Goal: Transaction & Acquisition: Purchase product/service

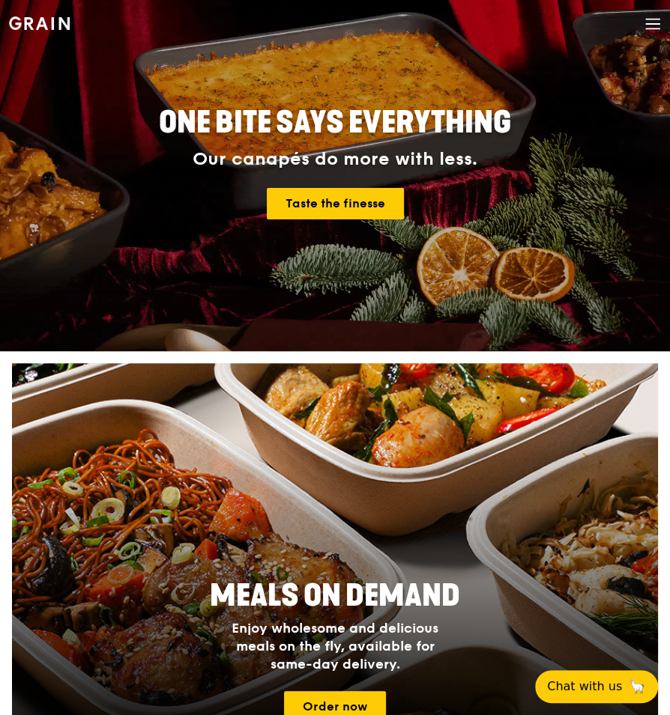
scroll to position [187, 0]
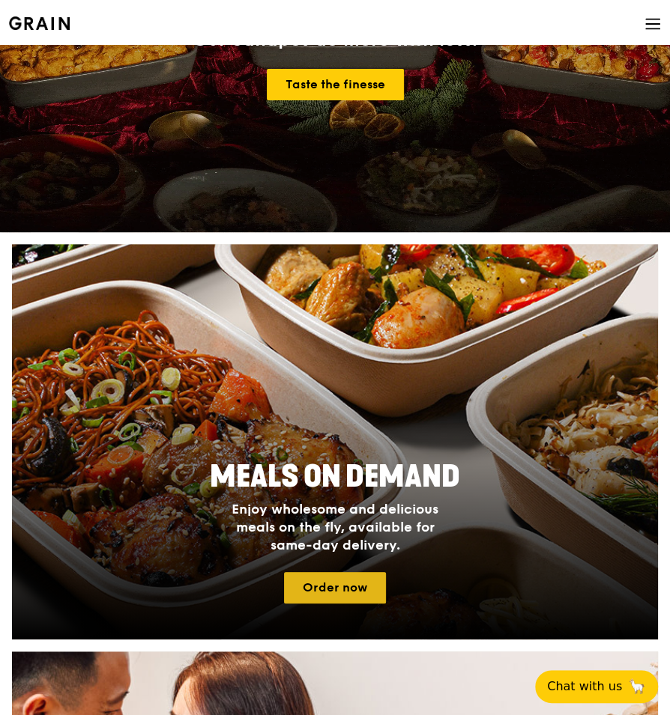
click at [324, 158] on link "Order now" at bounding box center [335, 587] width 102 height 31
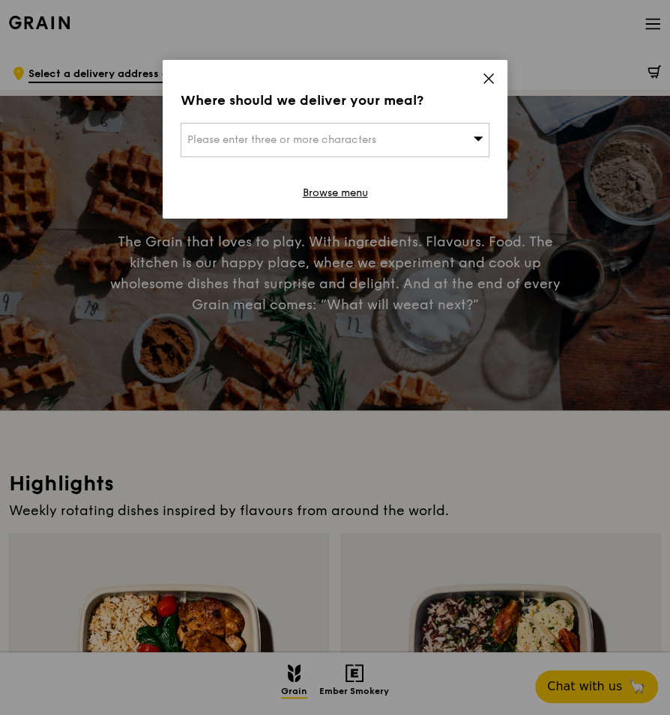
drag, startPoint x: 473, startPoint y: 79, endPoint x: 491, endPoint y: 79, distance: 18.0
click at [478, 79] on div "Where should we deliver your meal? Please enter three or more characters Browse…" at bounding box center [335, 139] width 345 height 159
click at [478, 79] on icon at bounding box center [488, 78] width 13 height 13
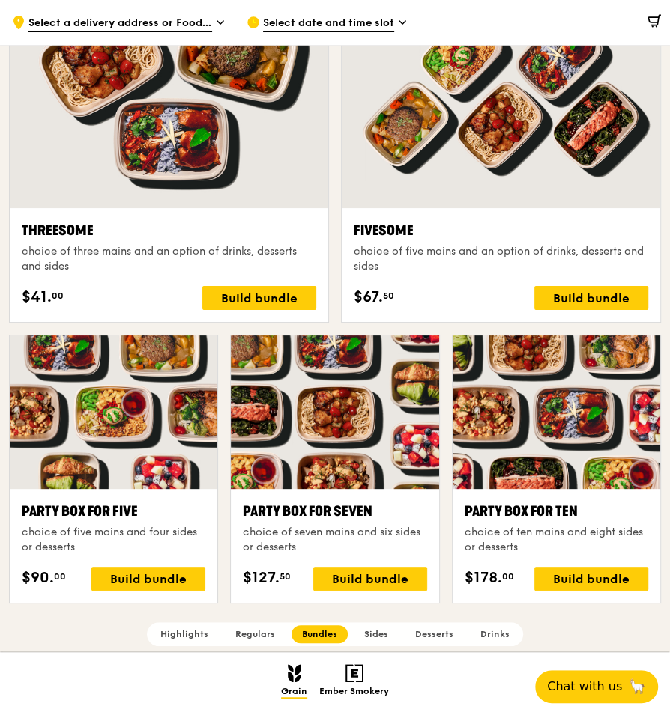
scroll to position [2622, 0]
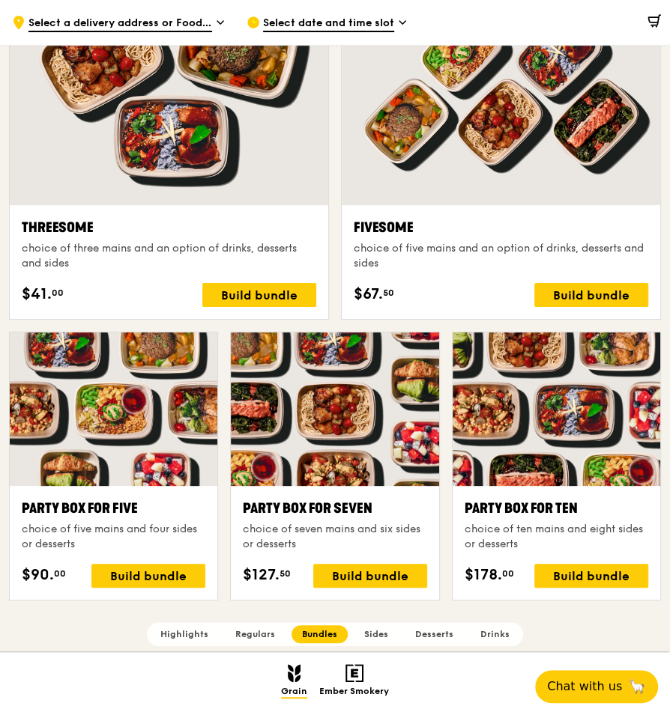
click at [94, 158] on div "Highlights Weekly rotating dishes inspired by flavours from around the world. W…" at bounding box center [335, 698] width 652 height 5711
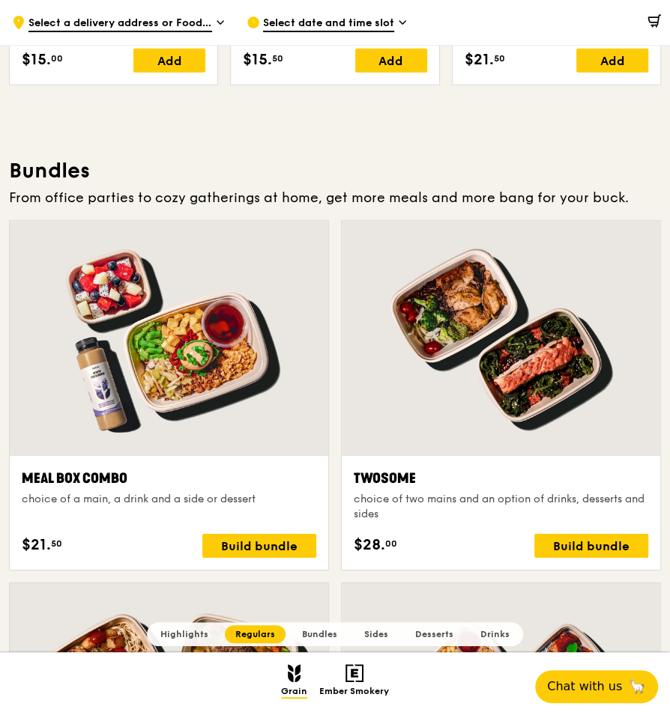
scroll to position [1970, 0]
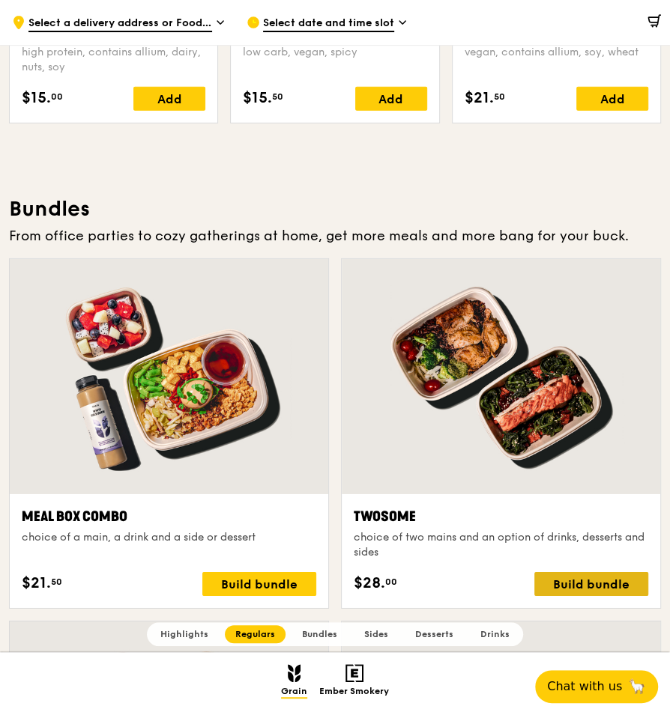
click at [478, 158] on div "Build bundle" at bounding box center [591, 584] width 114 height 24
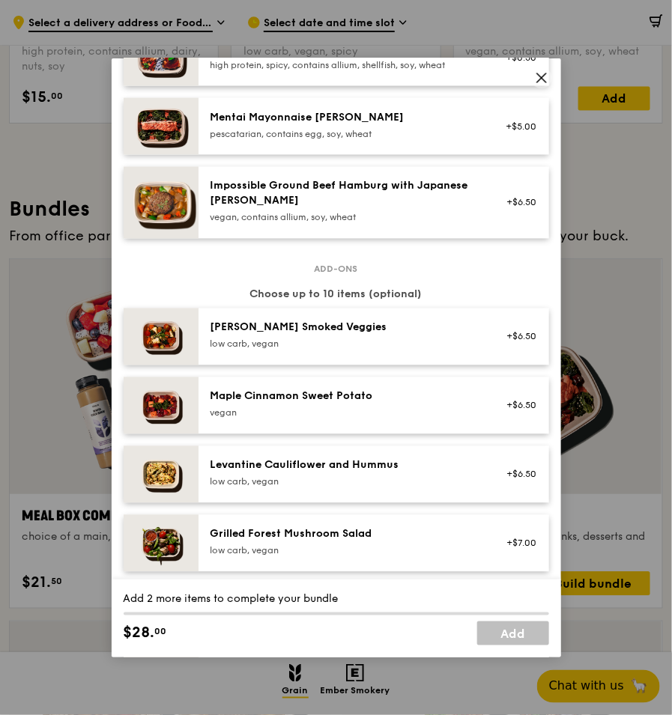
scroll to position [580, 0]
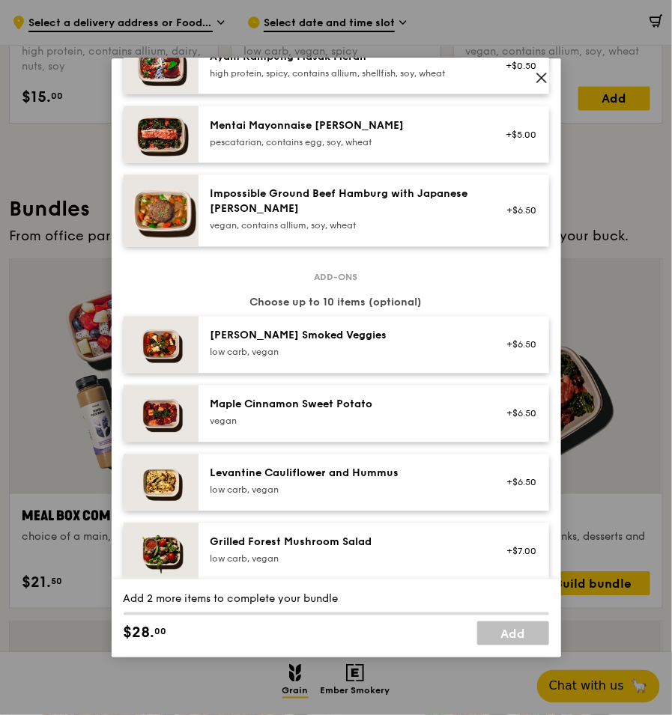
click at [478, 76] on icon at bounding box center [541, 77] width 13 height 13
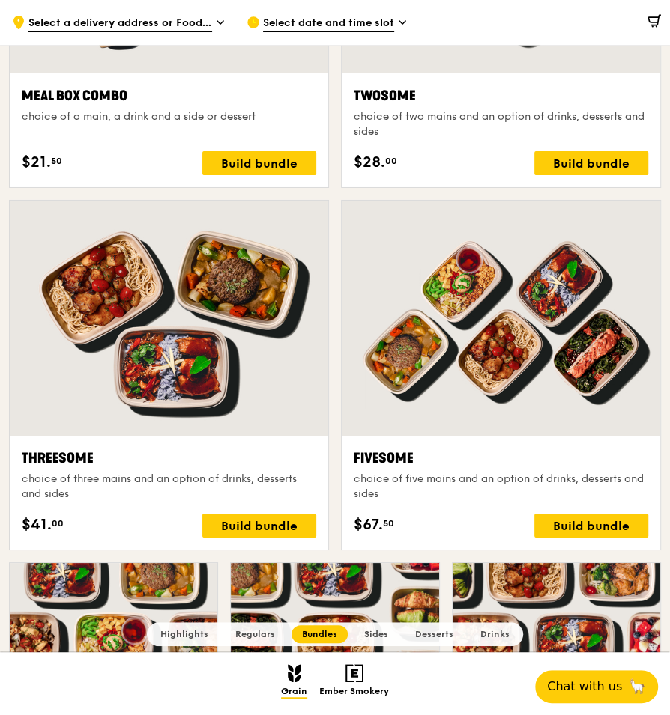
scroll to position [2393, 0]
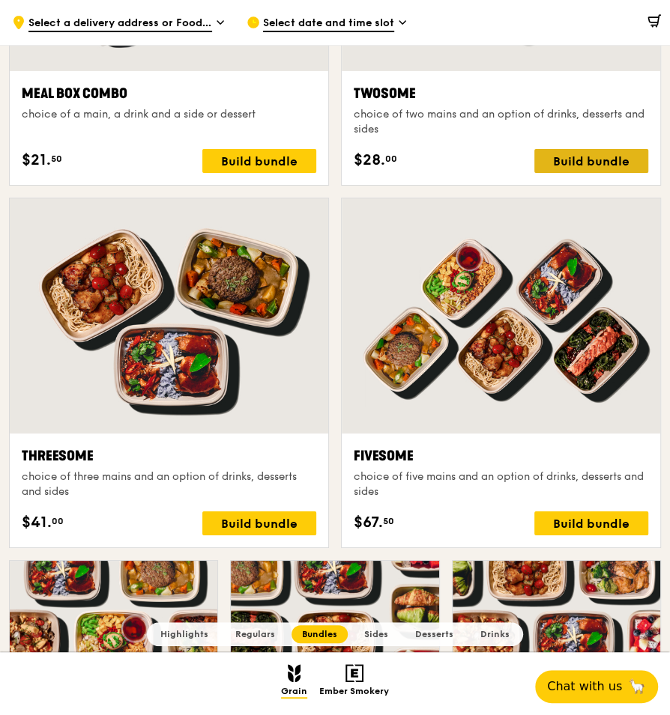
click at [478, 158] on div "Build bundle" at bounding box center [591, 161] width 114 height 24
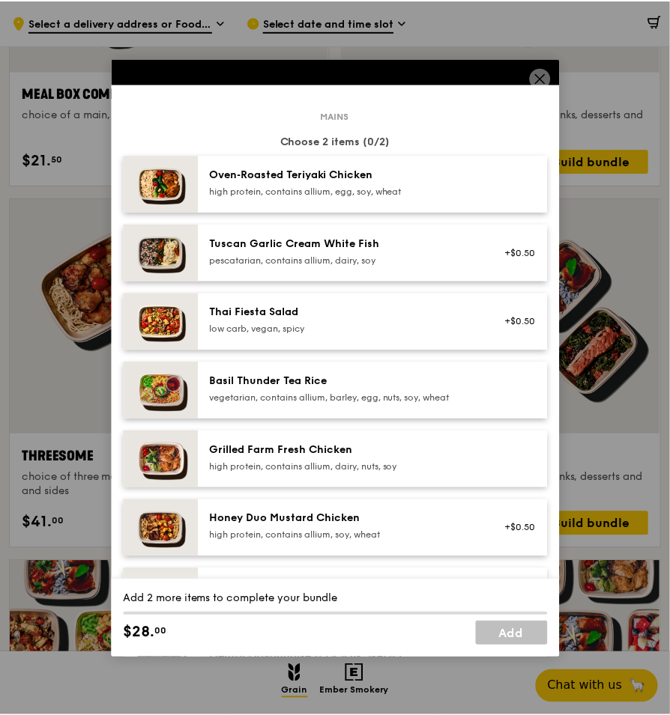
scroll to position [50, 0]
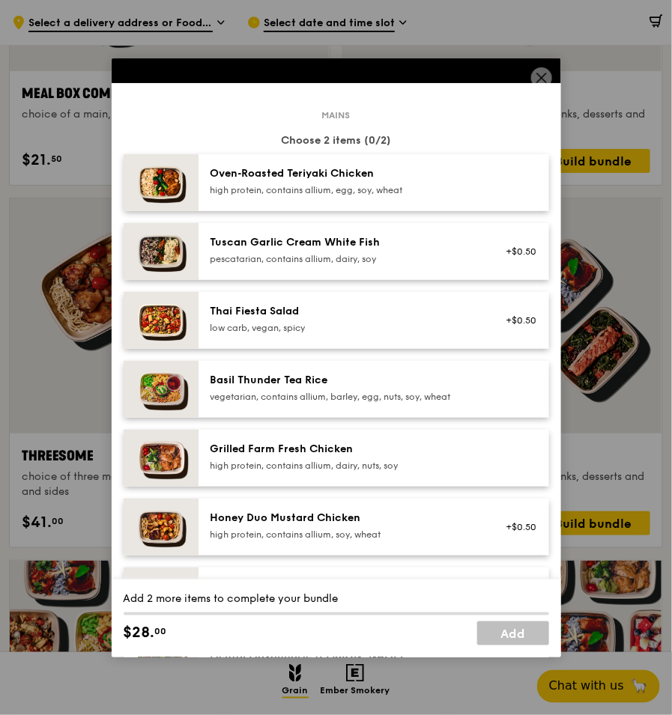
click at [276, 158] on div "vegetarian, contains allium, barley, egg, nuts, soy, wheat" at bounding box center [344, 397] width 269 height 12
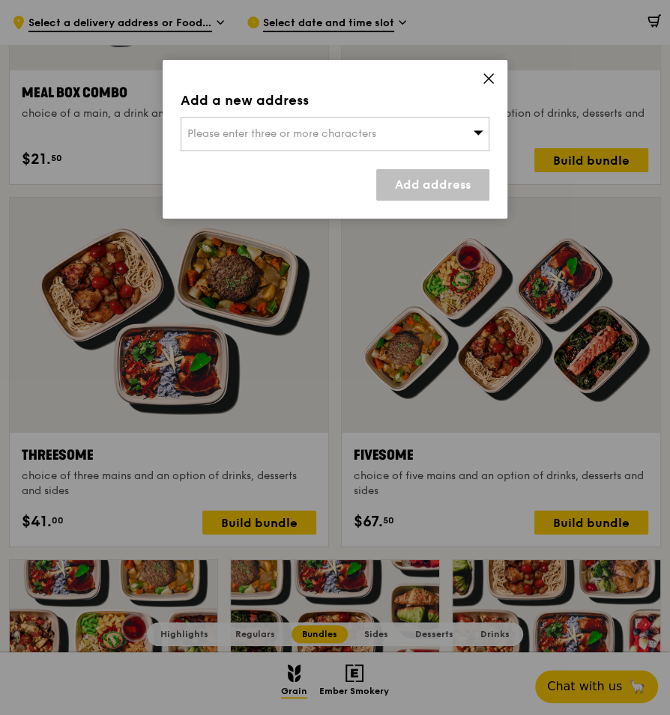
click at [357, 141] on div "Please enter three or more characters" at bounding box center [335, 134] width 309 height 34
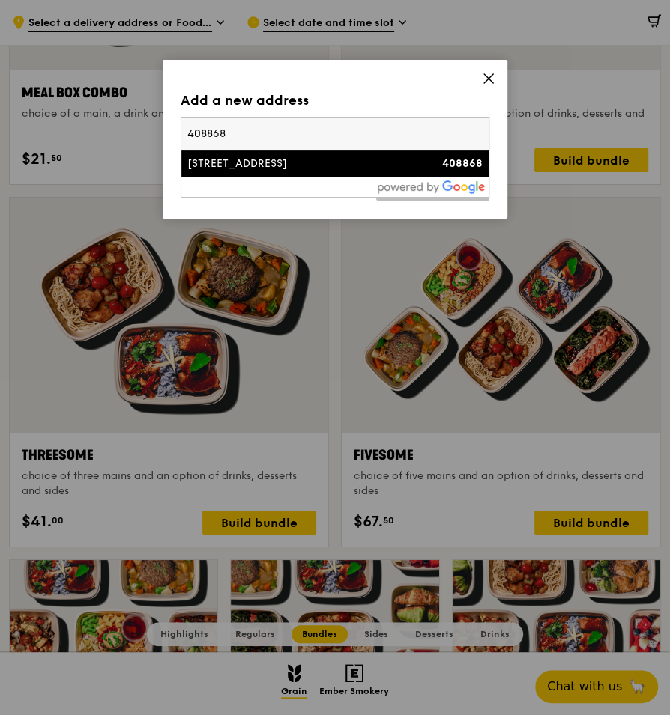
type input "408868"
click at [405, 158] on div "[STREET_ADDRESS]" at bounding box center [298, 164] width 222 height 15
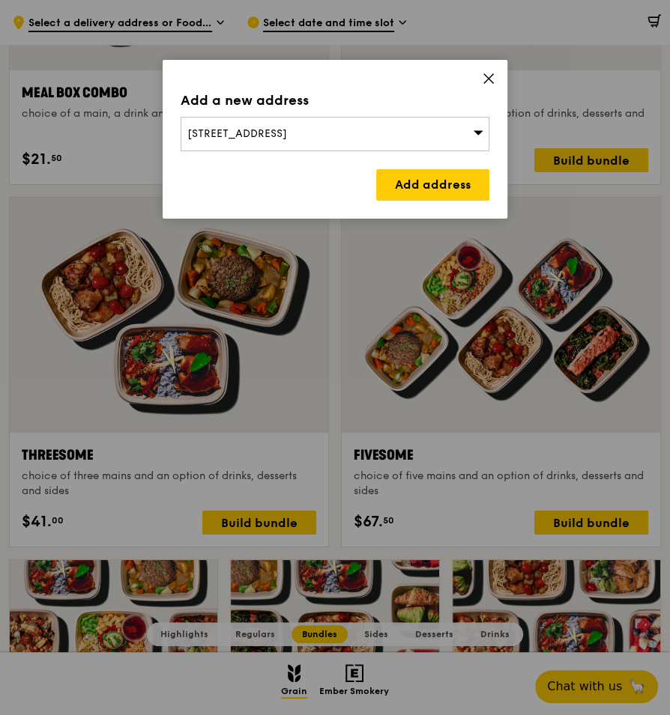
click at [416, 158] on div "Add a new address [STREET_ADDRESS] Add address" at bounding box center [335, 139] width 345 height 159
click at [403, 158] on link "Add address" at bounding box center [432, 184] width 113 height 31
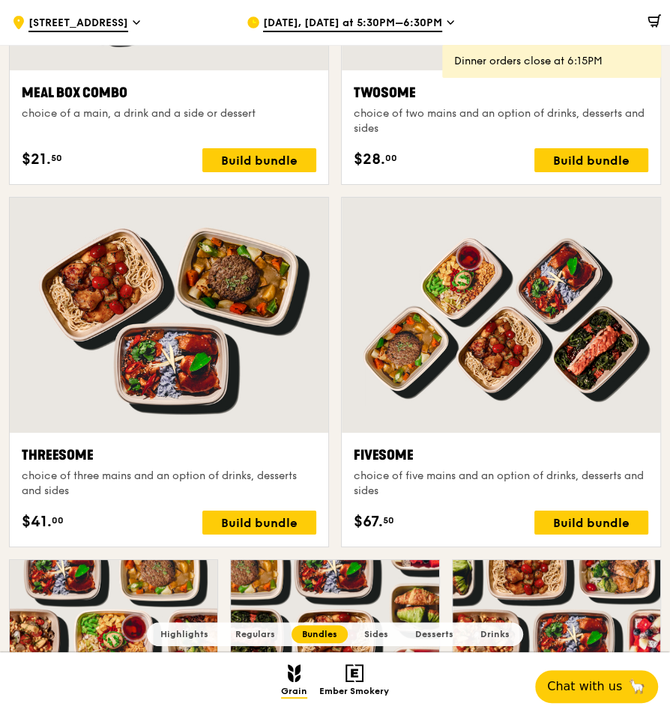
click at [448, 158] on div at bounding box center [501, 315] width 318 height 235
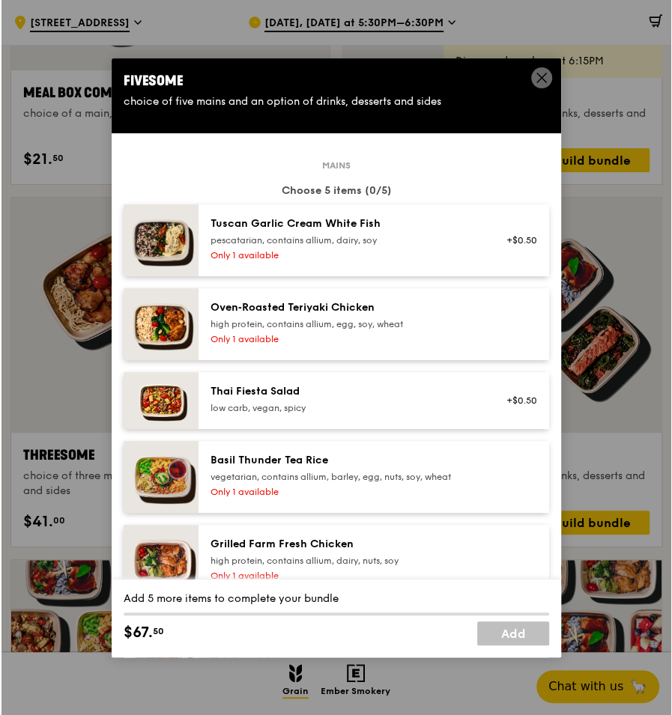
scroll to position [2395, 0]
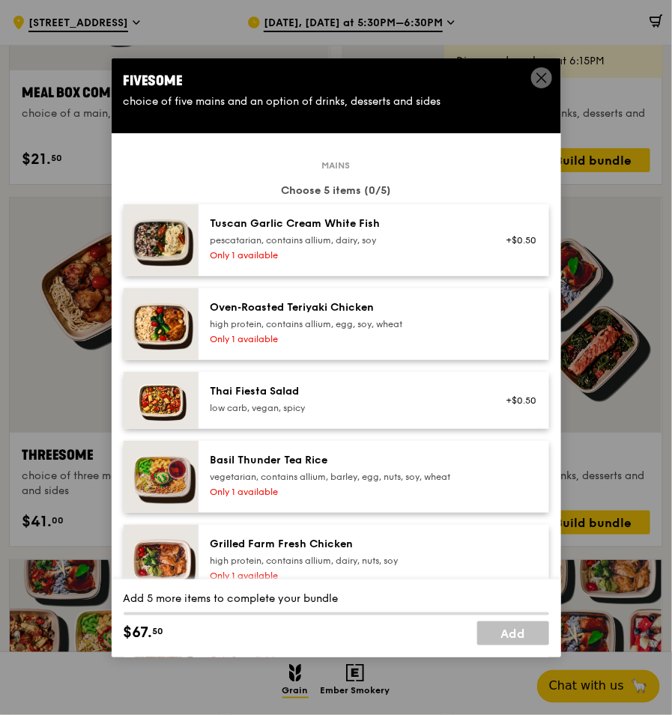
click at [478, 72] on span at bounding box center [541, 77] width 21 height 21
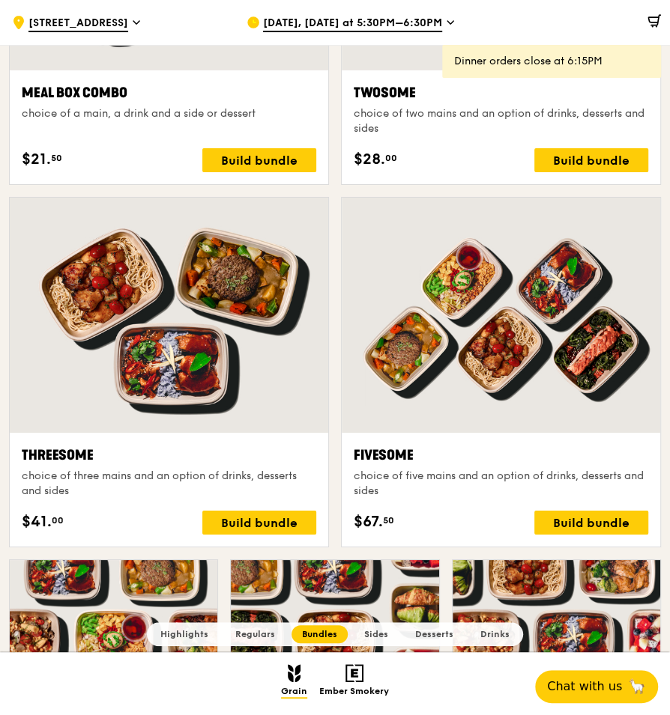
click at [464, 124] on div "choice of two mains and an option of drinks, desserts and sides" at bounding box center [501, 121] width 294 height 30
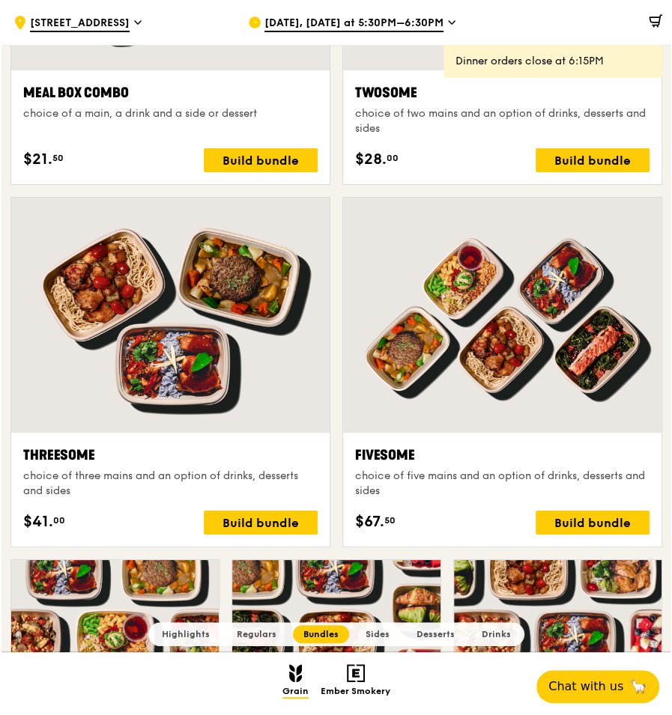
scroll to position [2395, 0]
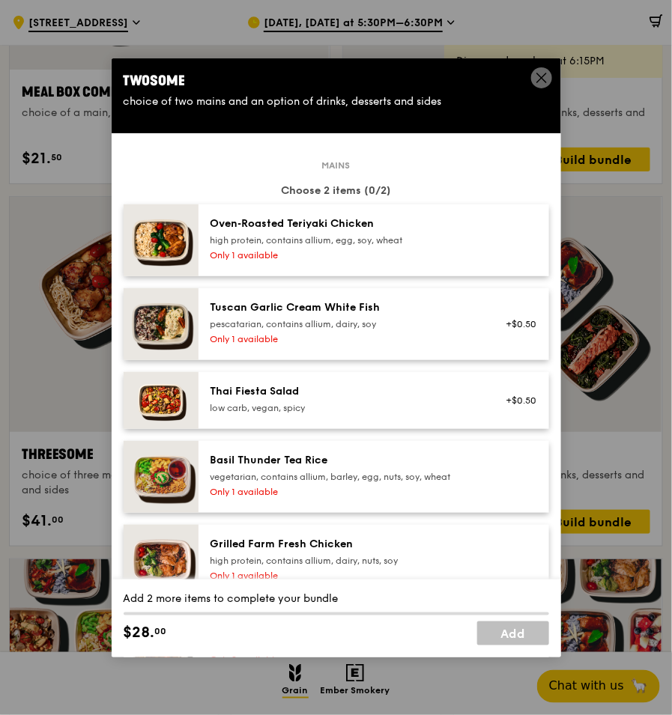
click at [378, 158] on div "Thai Fiesta Salad low carb, vegan, spicy +$0.50" at bounding box center [373, 400] width 351 height 57
click at [361, 158] on div "pescatarian, contains allium, dairy, soy" at bounding box center [344, 324] width 269 height 12
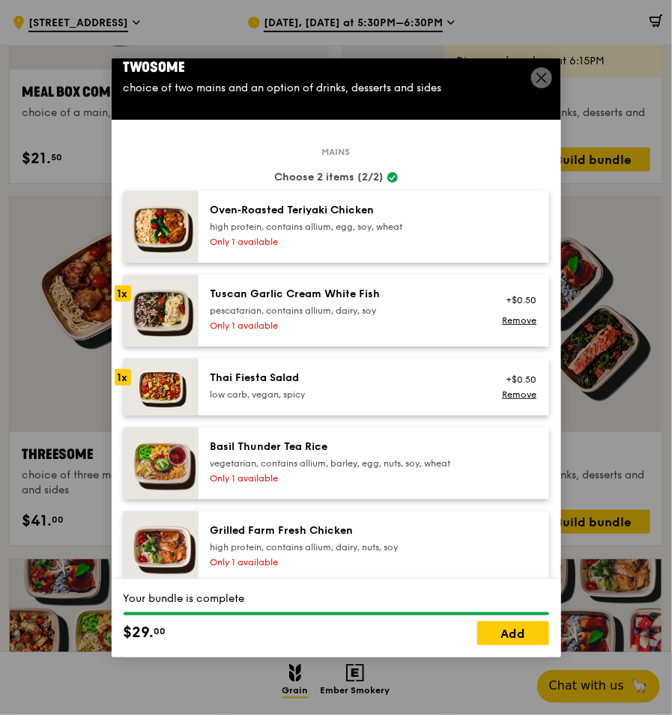
scroll to position [13, 0]
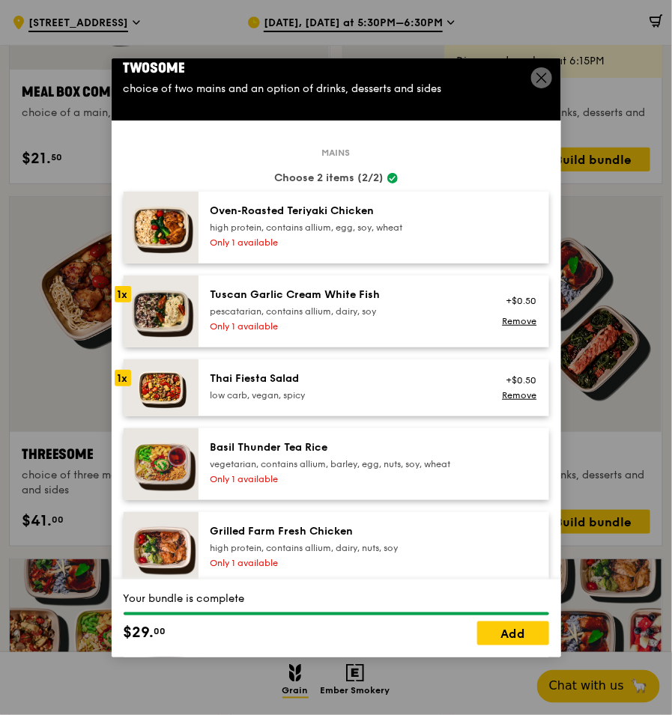
click at [228, 158] on div "pescatarian, contains allium, dairy, soy" at bounding box center [344, 312] width 269 height 12
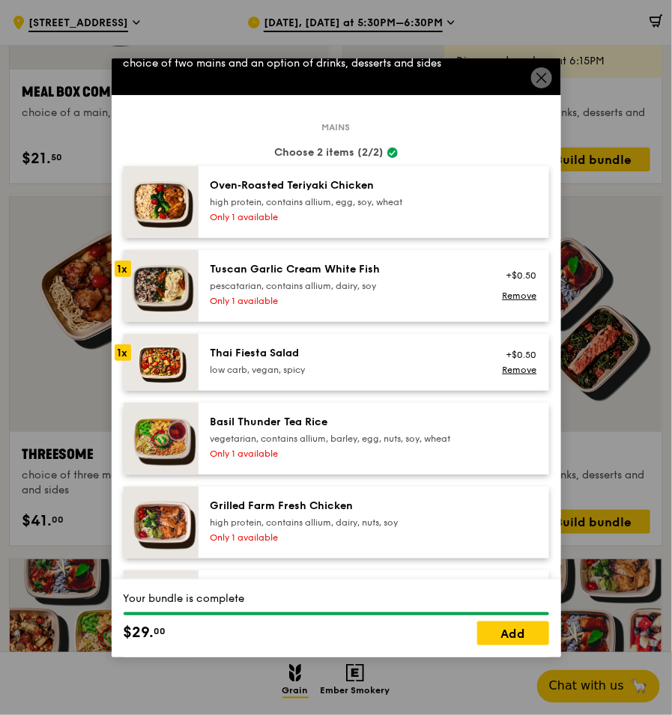
scroll to position [37, 0]
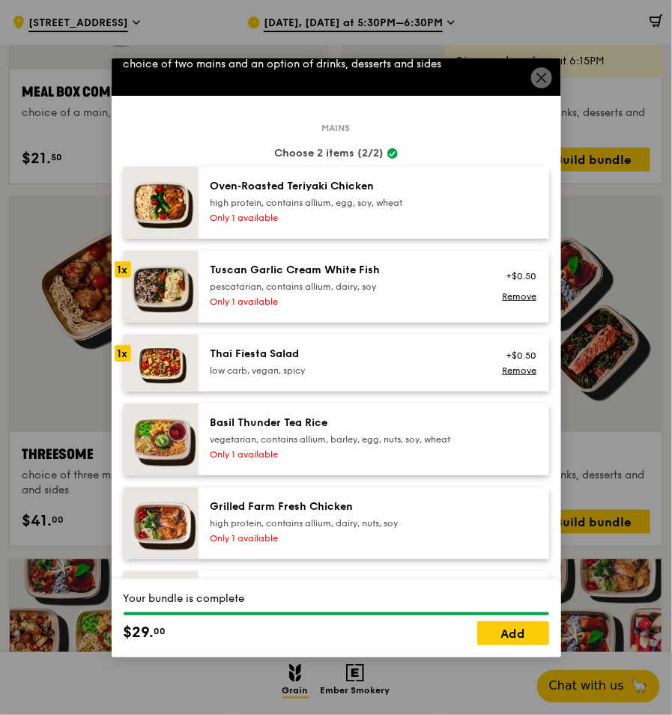
click at [119, 158] on div "1x" at bounding box center [123, 353] width 16 height 16
click at [170, 158] on img at bounding box center [161, 363] width 75 height 57
click at [478, 158] on div "+$0.50 Remove" at bounding box center [517, 363] width 58 height 33
click at [478, 158] on link "Remove" at bounding box center [519, 296] width 34 height 10
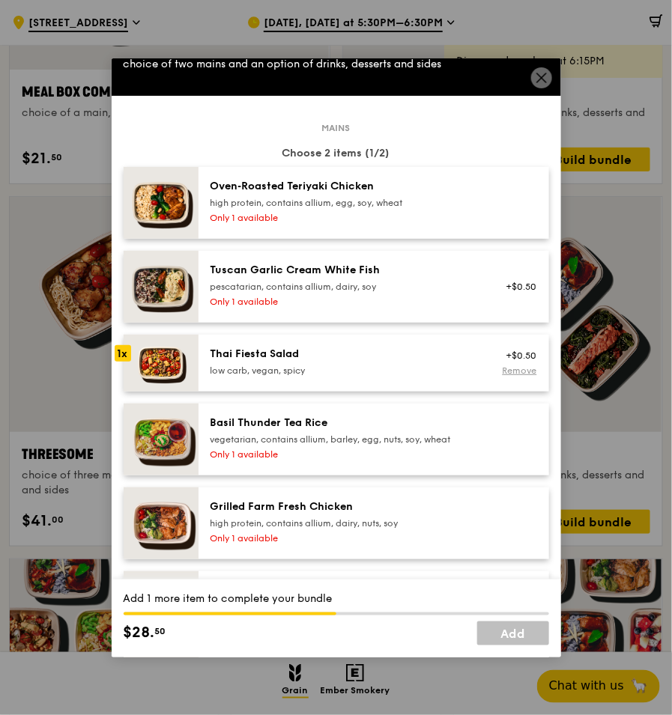
click at [478, 158] on link "Remove" at bounding box center [519, 371] width 34 height 10
click at [422, 158] on div "Only 1 available" at bounding box center [344, 218] width 269 height 12
click at [408, 158] on div "Basil Thunder Tea Rice vegetarian, contains allium, barley, egg, nuts, soy, whe…" at bounding box center [373, 440] width 351 height 72
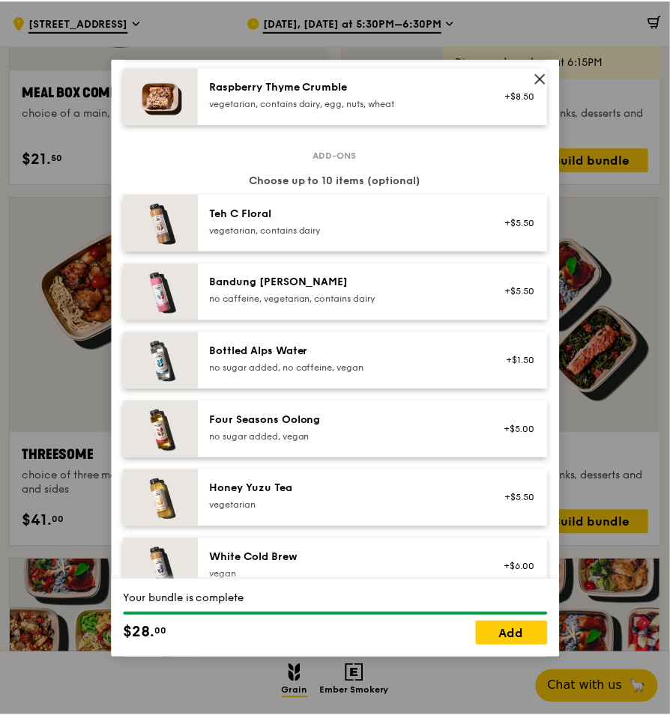
scroll to position [1664, 0]
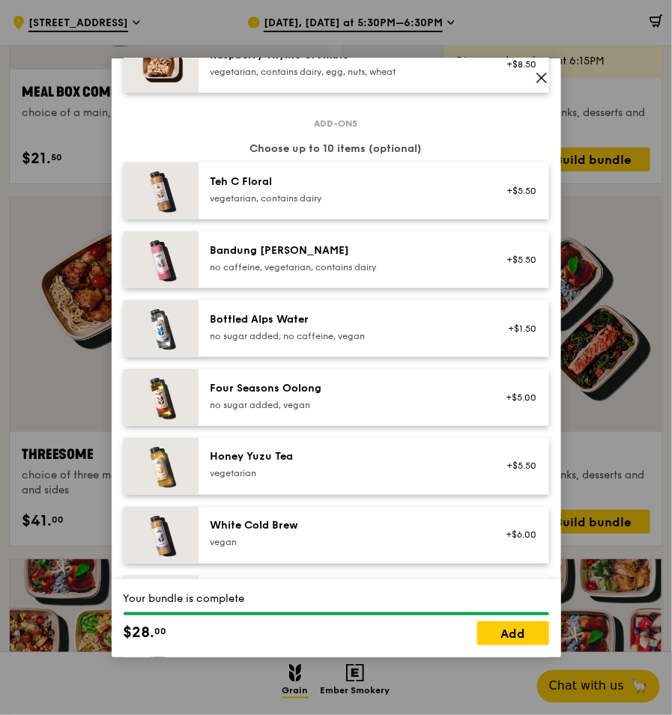
click at [406, 158] on div "Four Seasons Oolong" at bounding box center [344, 388] width 269 height 15
click at [478, 76] on span at bounding box center [541, 77] width 21 height 21
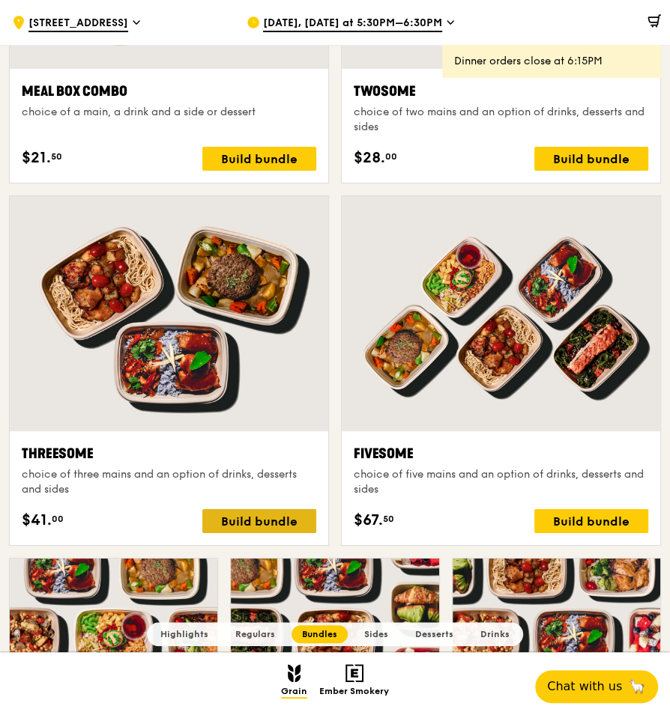
click at [232, 158] on div "Build bundle" at bounding box center [259, 521] width 114 height 24
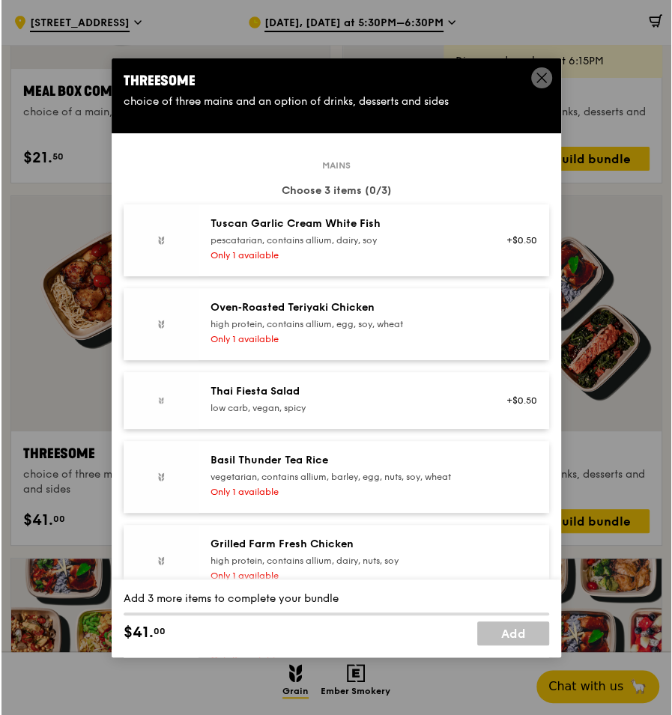
scroll to position [2396, 0]
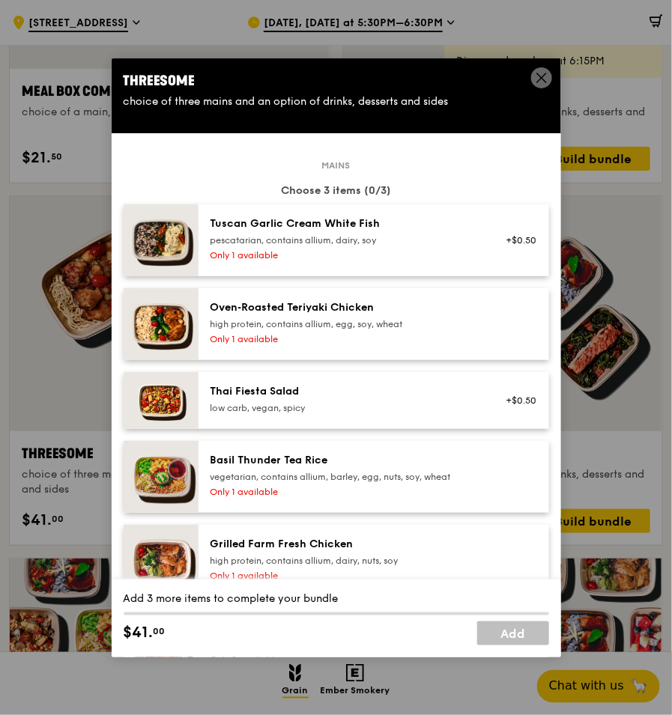
click at [368, 158] on div "Thai Fiesta Salad" at bounding box center [344, 391] width 269 height 15
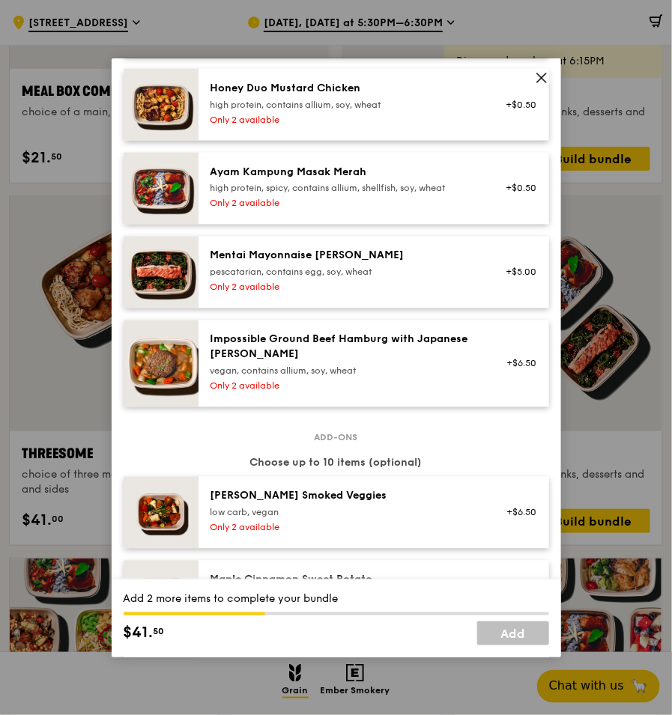
drag, startPoint x: 334, startPoint y: 363, endPoint x: 351, endPoint y: 540, distance: 178.3
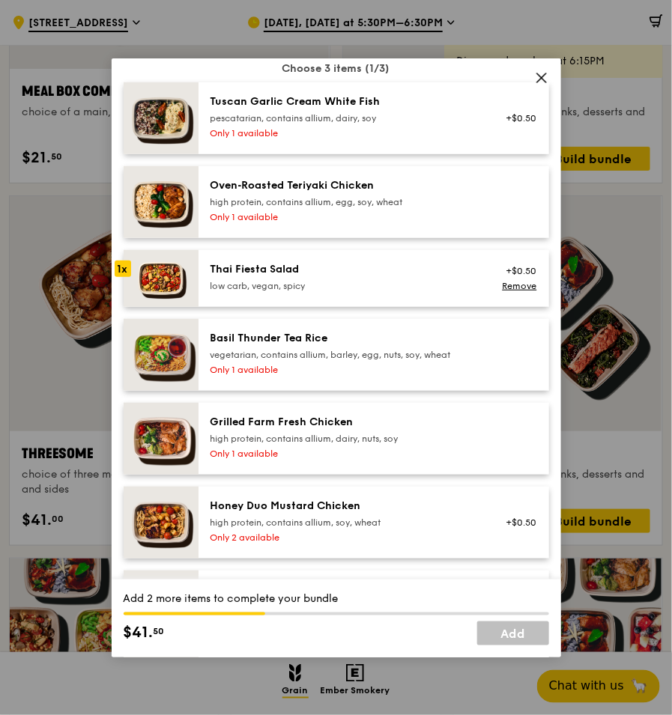
scroll to position [0, 0]
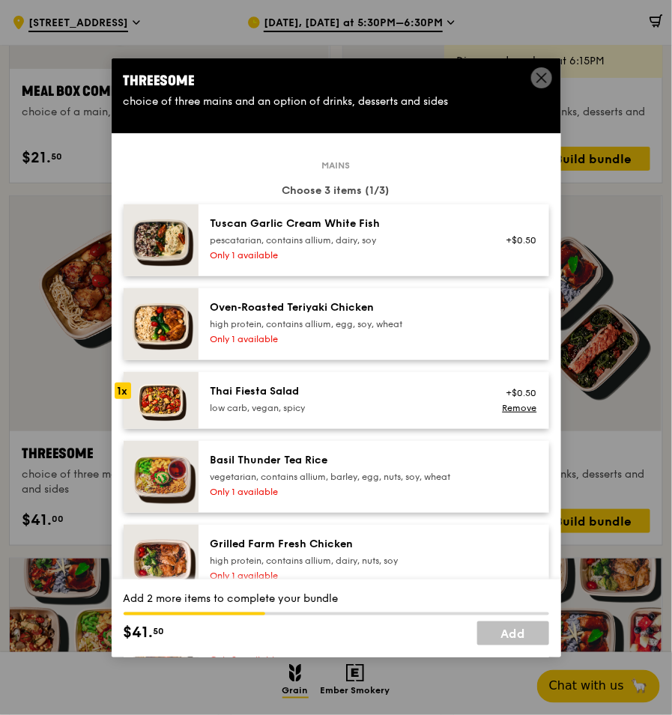
click at [306, 158] on div "Oven‑Roasted Teriyaki Chicken high protein, contains allium, egg, soy, wheat On…" at bounding box center [344, 324] width 287 height 48
click at [279, 158] on div "Thai Fiesta Salad low carb, vegan, spicy" at bounding box center [344, 400] width 287 height 33
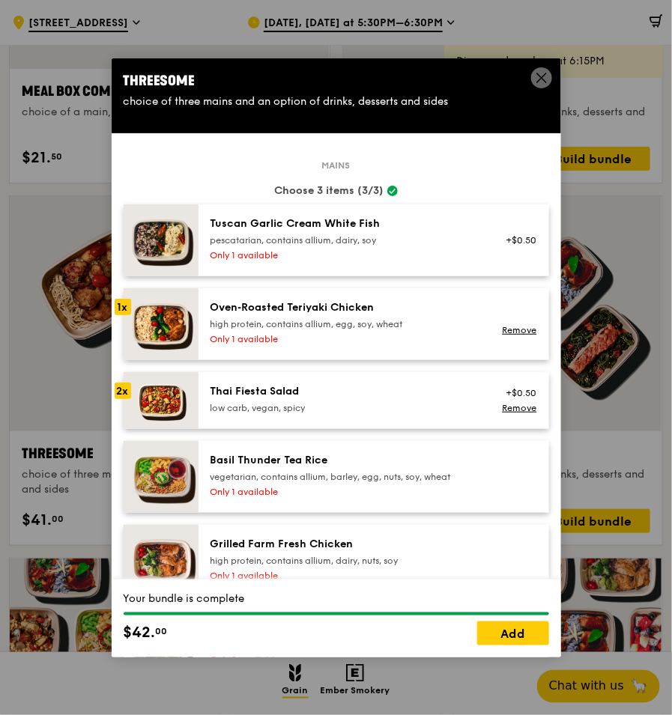
click at [289, 158] on div "vegetarian, contains allium, barley, egg, nuts, soy, wheat" at bounding box center [344, 477] width 269 height 12
click at [478, 158] on link "Remove" at bounding box center [519, 408] width 34 height 10
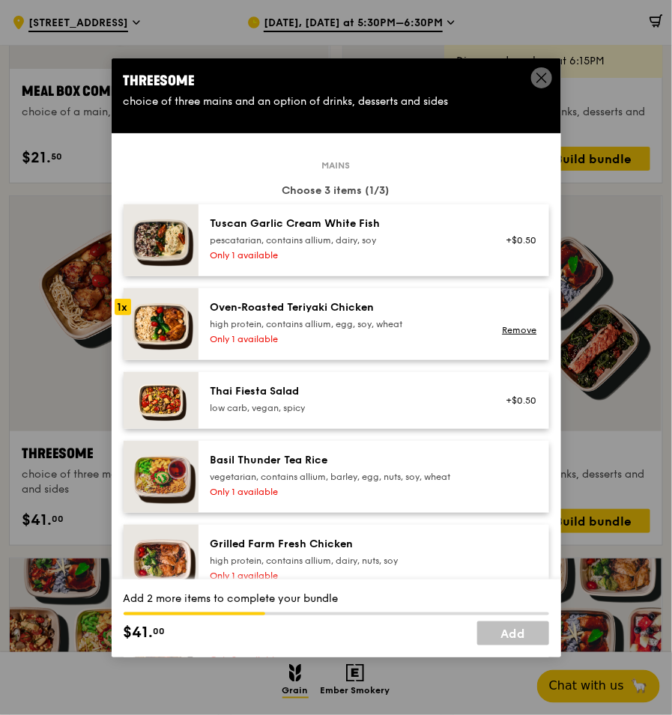
click at [476, 158] on div "Basil Thunder Tea Rice vegetarian, contains allium, barley, egg, nuts, soy, whe…" at bounding box center [344, 477] width 287 height 48
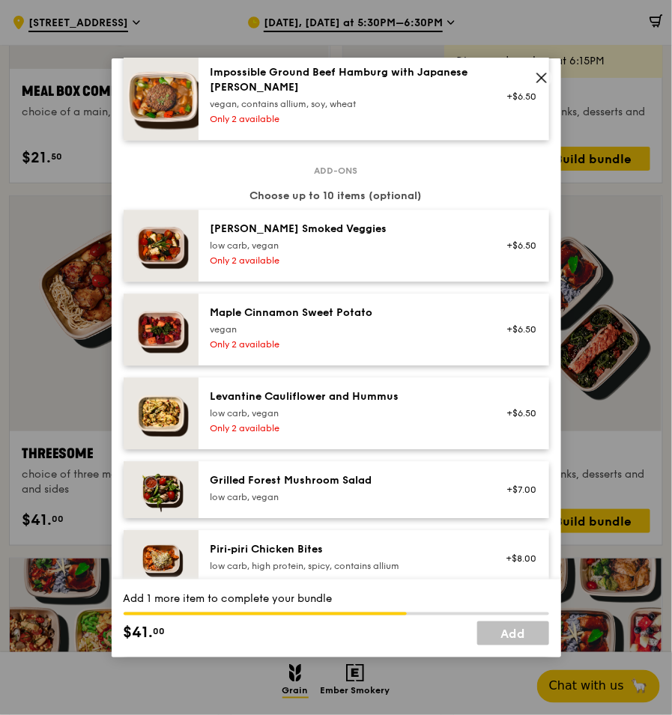
scroll to position [809, 0]
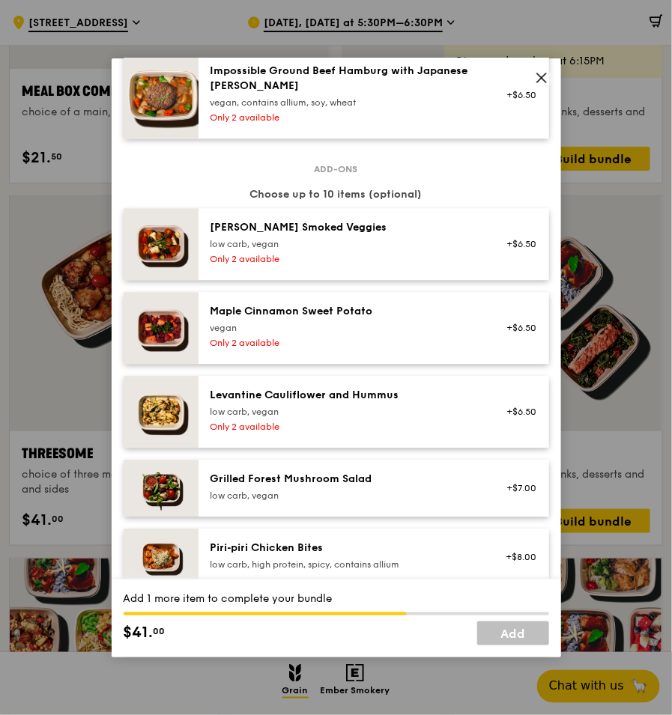
click at [364, 158] on div "vegan" at bounding box center [344, 328] width 269 height 12
click at [365, 158] on div "low carb, vegan" at bounding box center [344, 412] width 269 height 12
click at [362, 158] on div "Grilled Forest Mushroom Salad" at bounding box center [344, 479] width 269 height 15
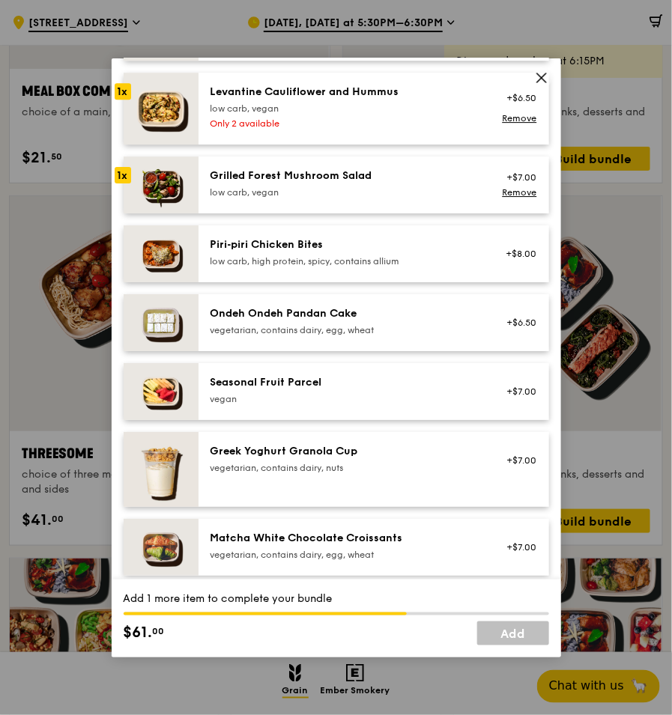
scroll to position [1114, 0]
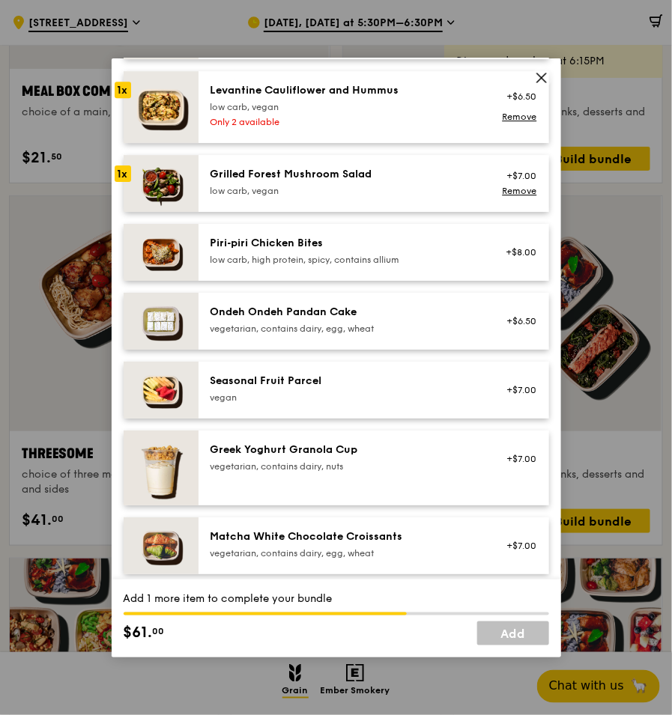
click at [307, 158] on div "Seasonal Fruit Parcel [GEOGRAPHIC_DATA] +$7.00" at bounding box center [373, 390] width 351 height 57
click at [293, 158] on div "Ondeh Ondeh Pandan Cake" at bounding box center [344, 312] width 269 height 15
click at [316, 158] on div "Greek Yoghurt Granola Cup" at bounding box center [344, 450] width 269 height 15
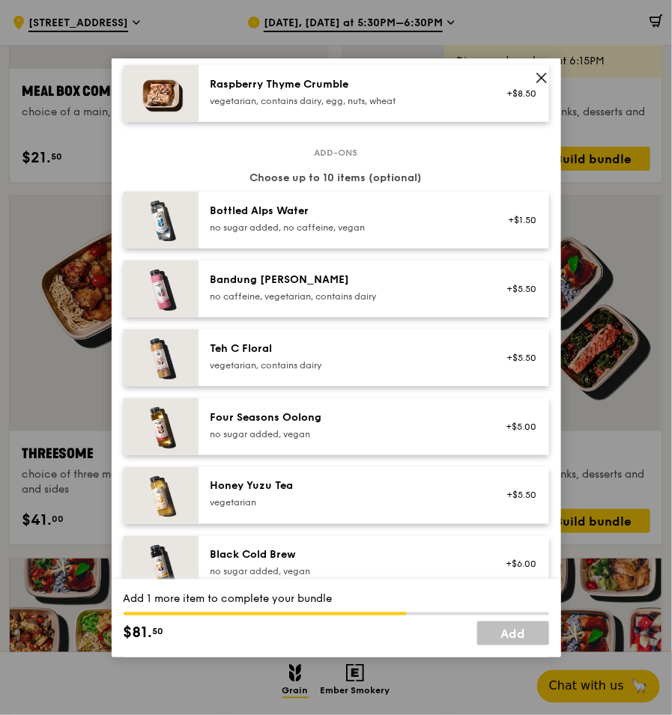
scroll to position [1637, 0]
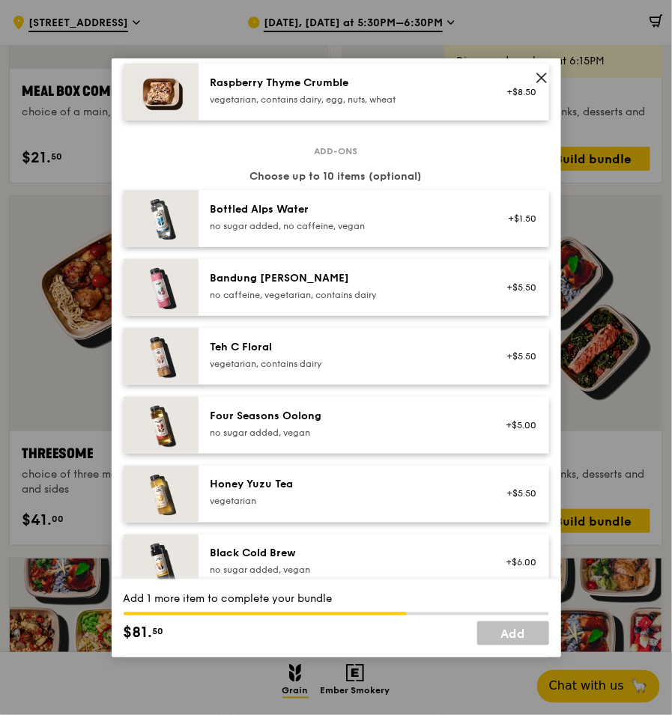
click at [478, 71] on icon at bounding box center [541, 77] width 13 height 13
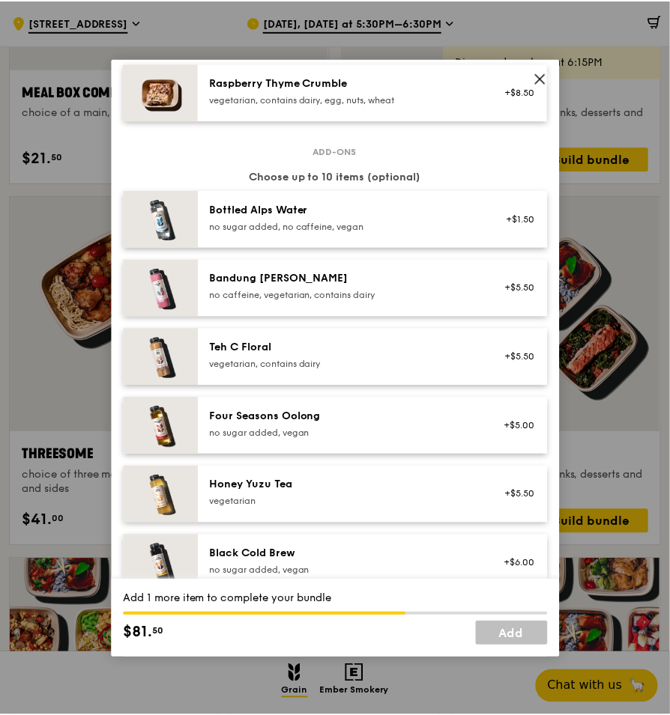
scroll to position [2395, 0]
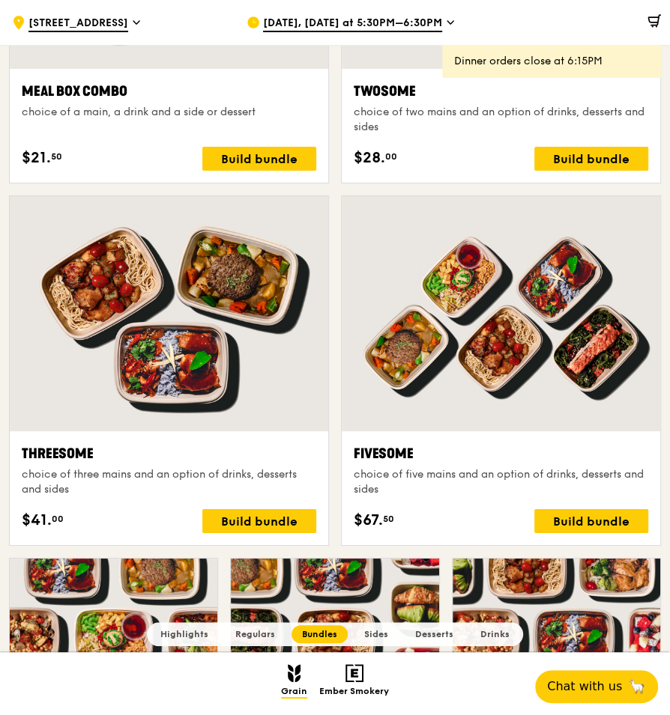
click at [478, 70] on div "Dinner orders close at 6:15PM" at bounding box center [551, 61] width 219 height 33
click at [478, 158] on div "Build bundle" at bounding box center [591, 521] width 114 height 24
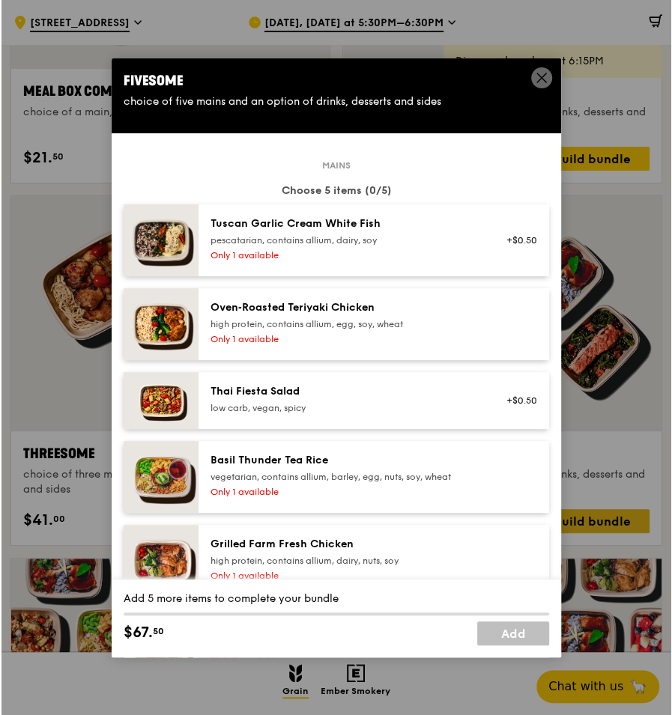
scroll to position [2397, 0]
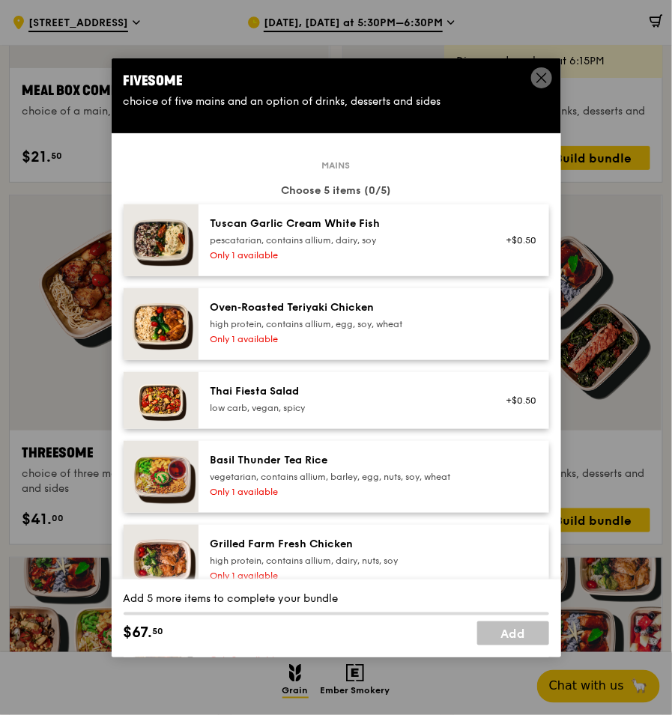
click at [294, 158] on div "Thai Fiesta Salad" at bounding box center [344, 391] width 269 height 15
click at [281, 158] on div "Oven‑Roasted Teriyaki Chicken high protein, contains allium, egg, soy, wheat On…" at bounding box center [344, 324] width 287 height 48
click at [267, 158] on div "pescatarian, contains allium, dairy, soy" at bounding box center [344, 240] width 269 height 12
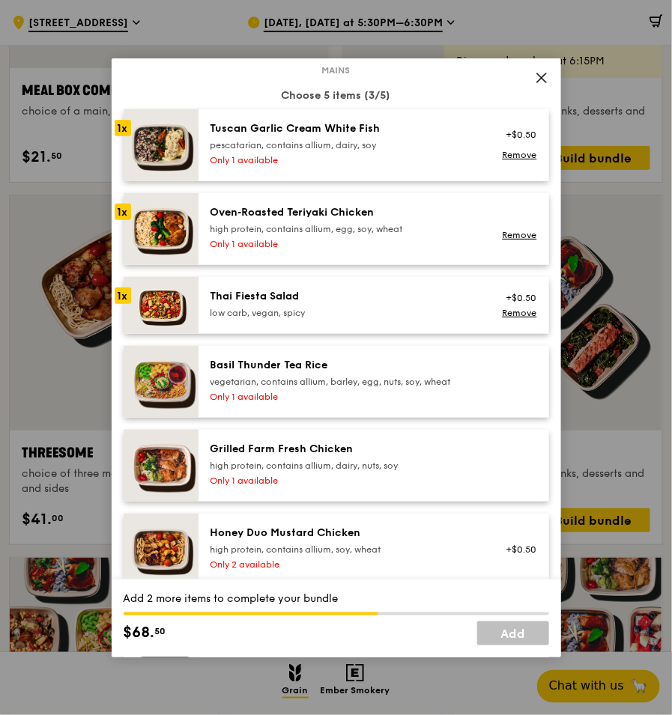
scroll to position [98, 0]
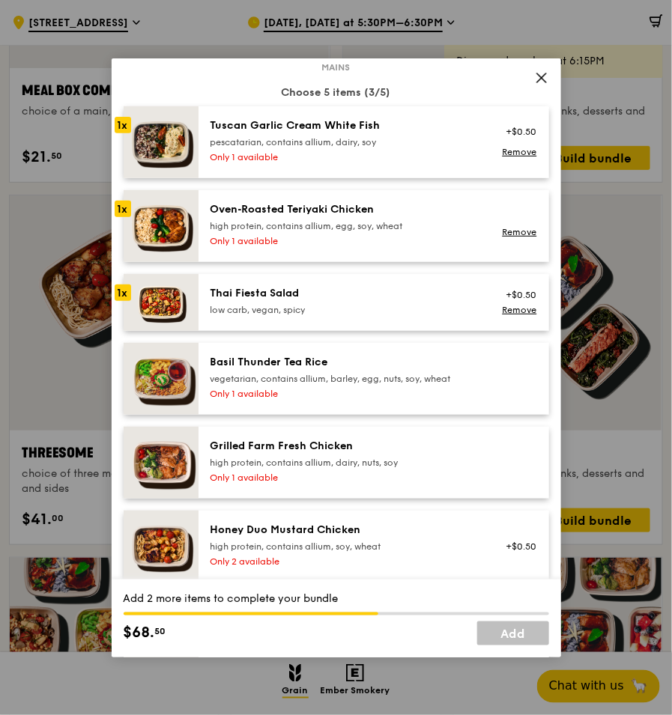
click at [281, 158] on div "Only 1 available" at bounding box center [344, 394] width 269 height 12
click at [291, 158] on div "Mains Choose 5 items (4/5) 1x Tuscan Garlic Cream White Fish pescatarian, conta…" at bounding box center [336, 473] width 425 height 813
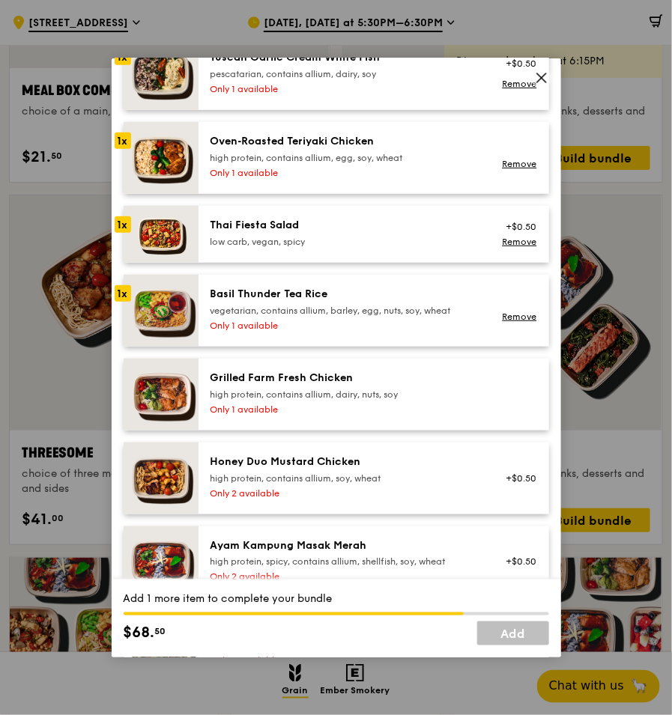
click at [270, 158] on div "Mains Choose 5 items (4/5) 1x Tuscan Garlic Cream White Fish pescatarian, conta…" at bounding box center [336, 405] width 425 height 813
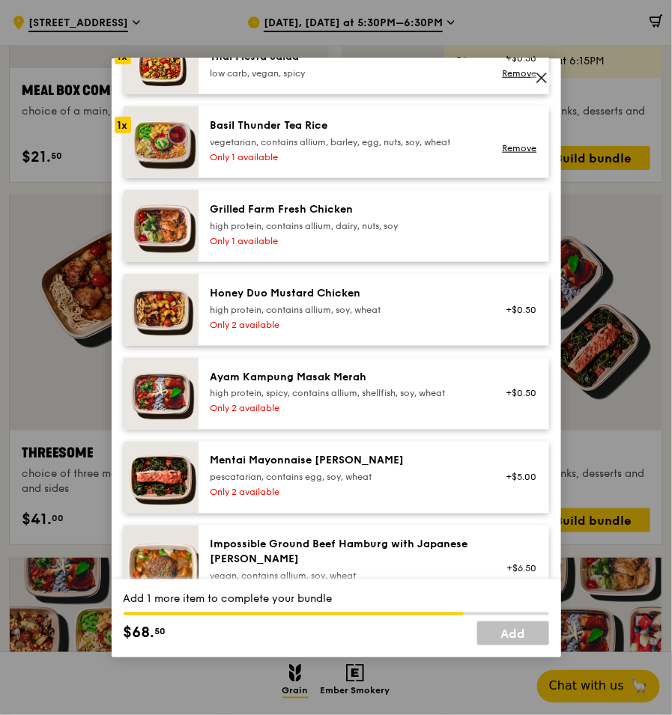
scroll to position [336, 0]
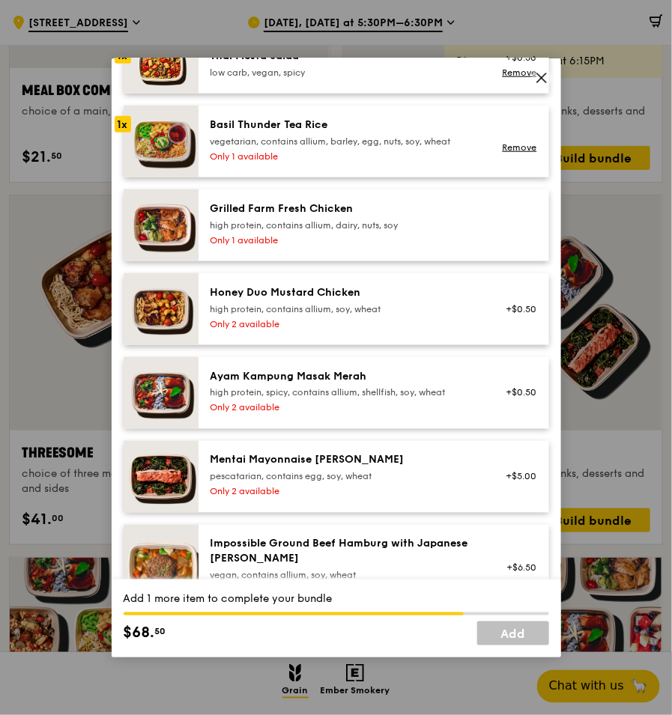
click at [259, 158] on div "Only 1 available" at bounding box center [344, 240] width 269 height 12
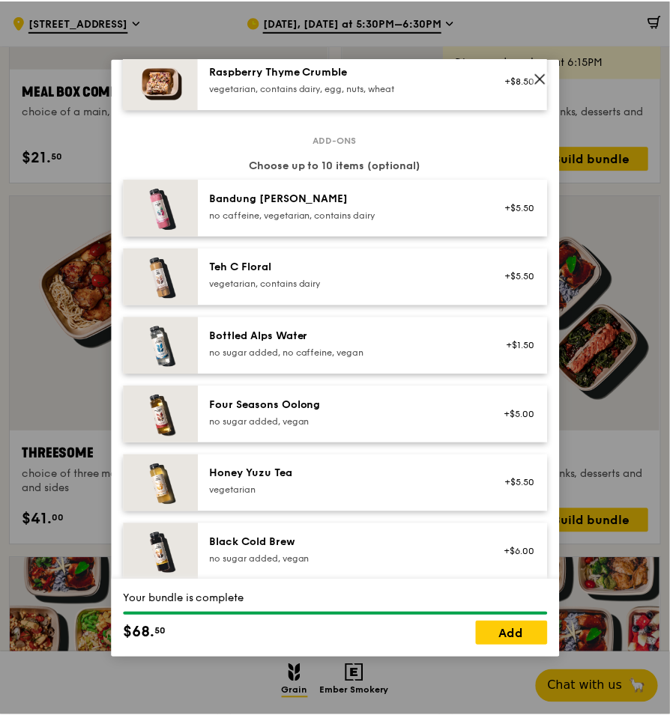
scroll to position [1652, 0]
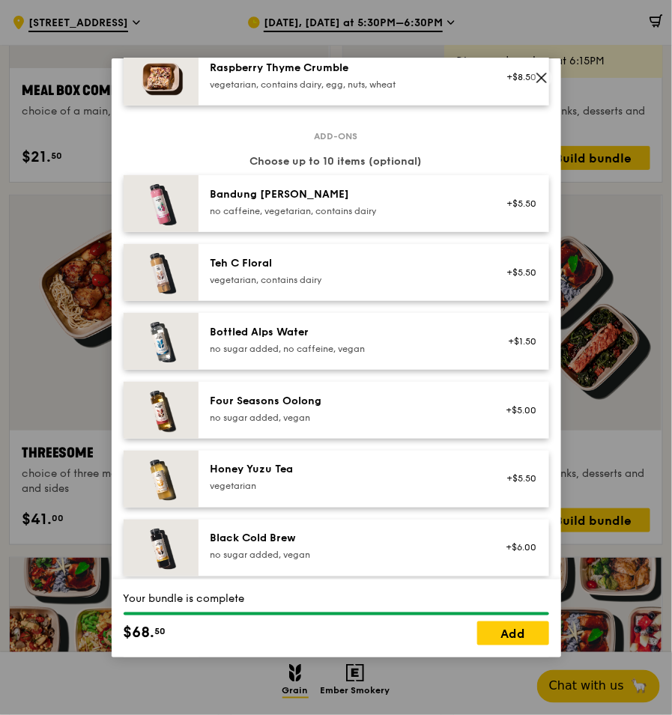
click at [478, 79] on icon at bounding box center [541, 77] width 9 height 9
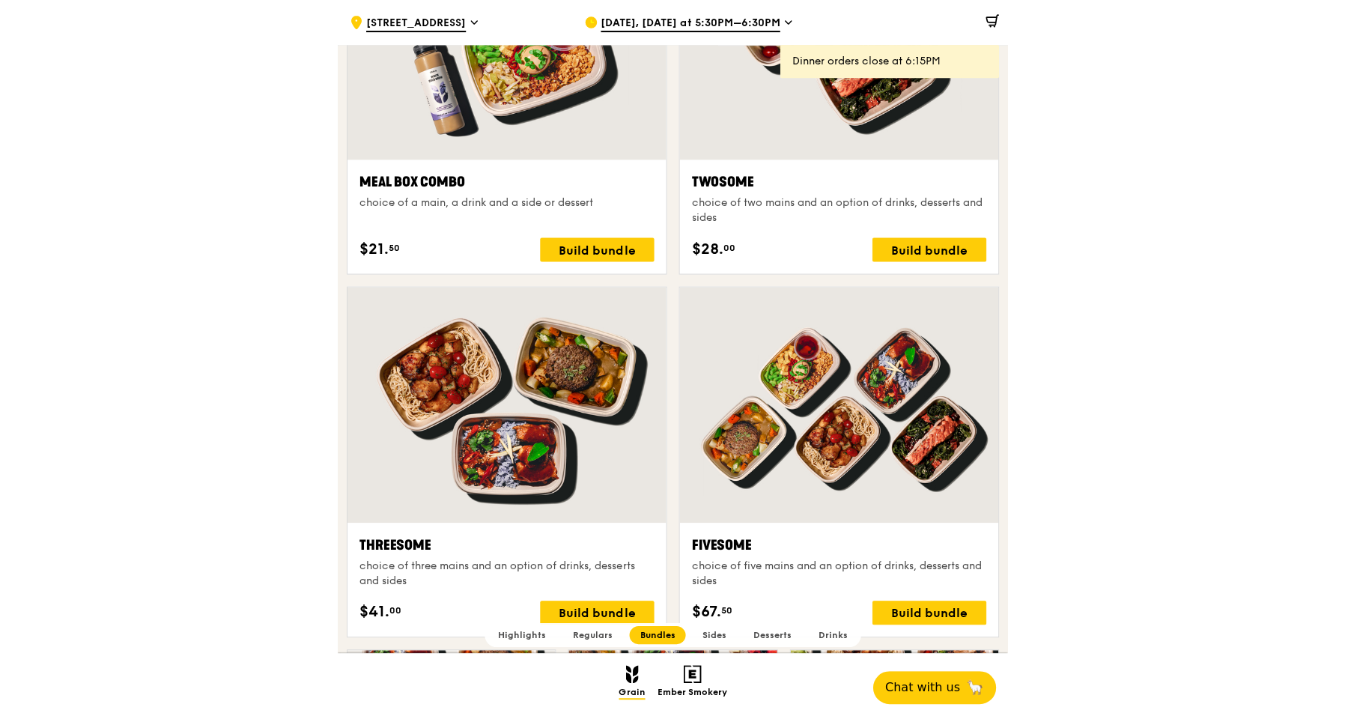
scroll to position [2304, 0]
